Goal: Task Accomplishment & Management: Manage account settings

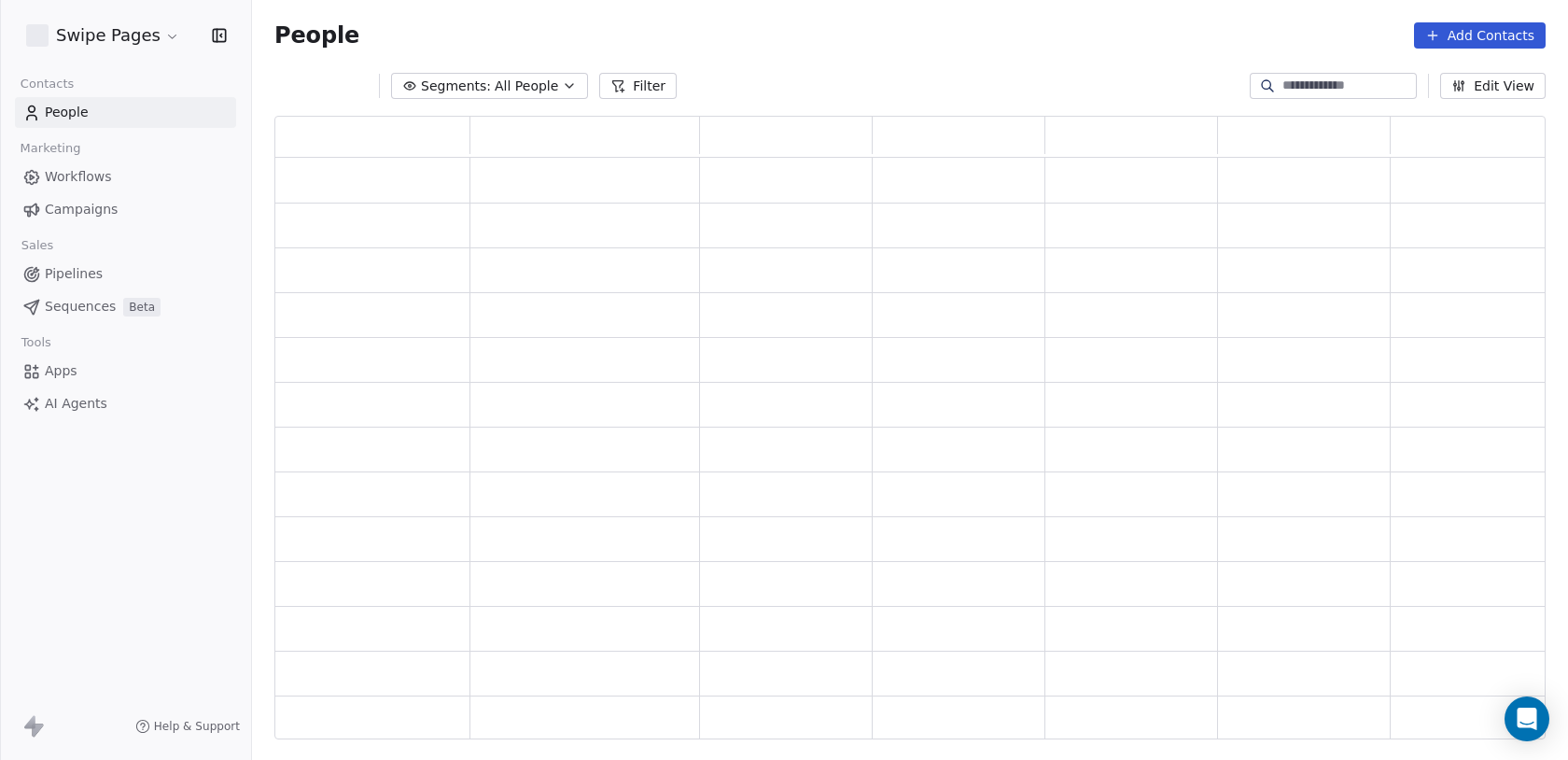
scroll to position [623, 1272]
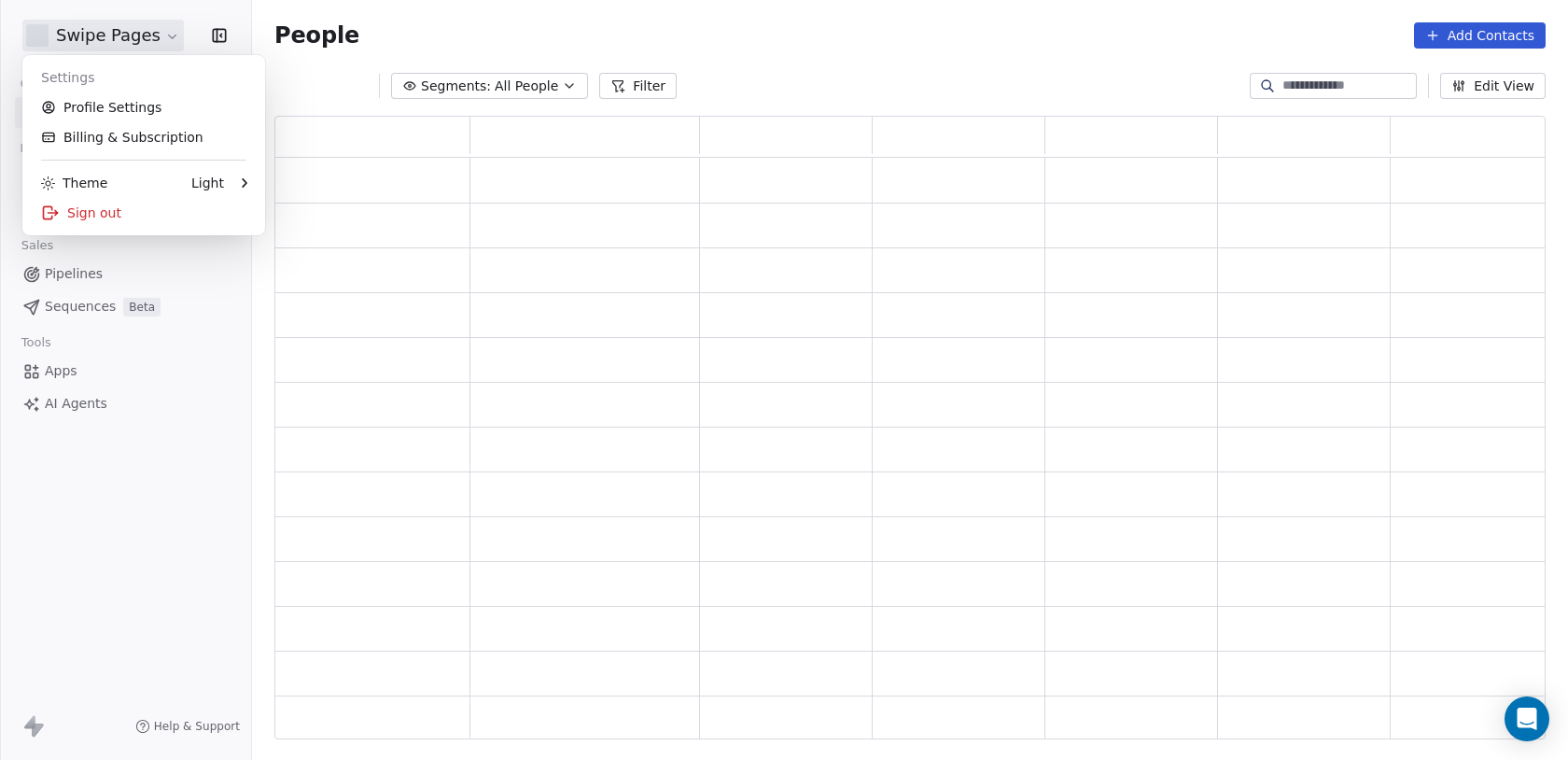
click at [124, 29] on html "Swipe Pages Contacts People Marketing Workflows Campaigns Sales Pipelines Seque…" at bounding box center [784, 380] width 1568 height 760
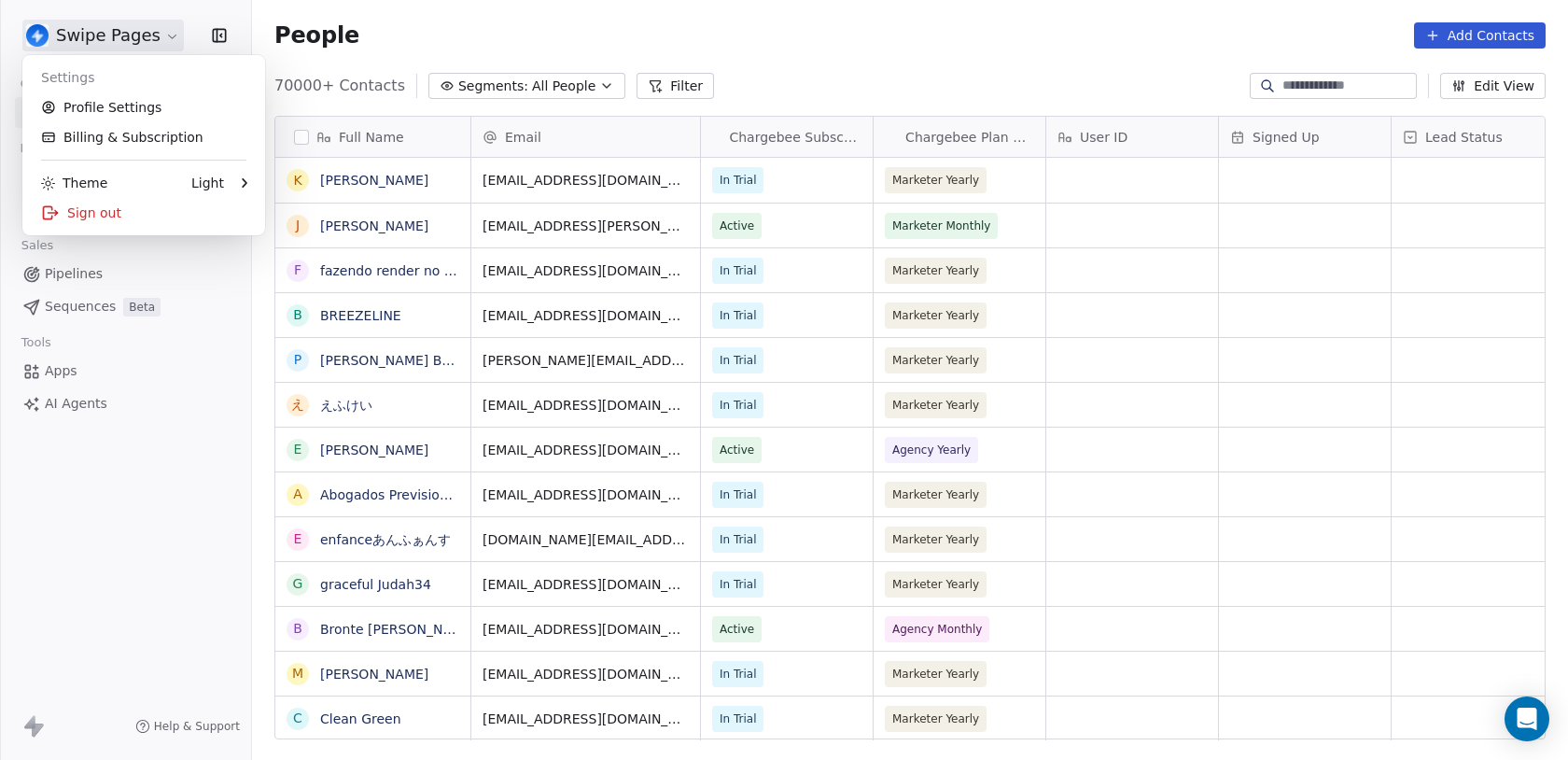
scroll to position [668, 1317]
click at [133, 206] on div "Sign out" at bounding box center [143, 213] width 228 height 30
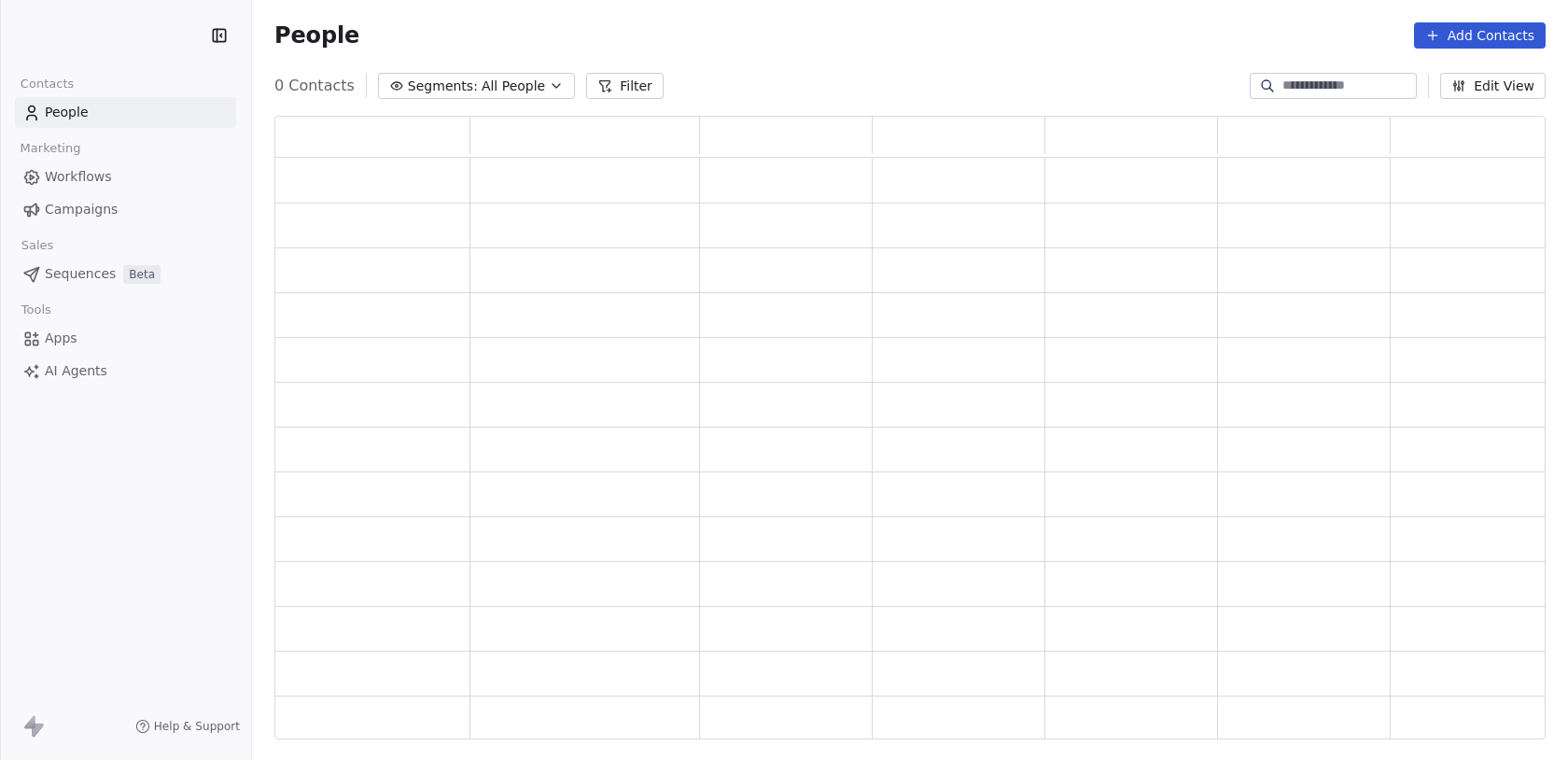
scroll to position [623, 1272]
